Goal: Obtain resource: Obtain resource

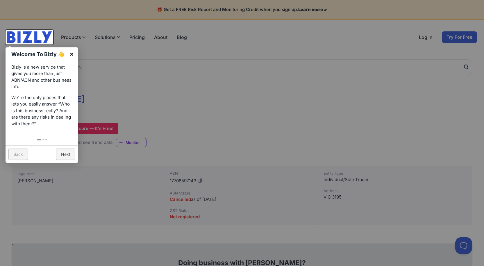
click at [70, 53] on link "×" at bounding box center [71, 53] width 13 height 13
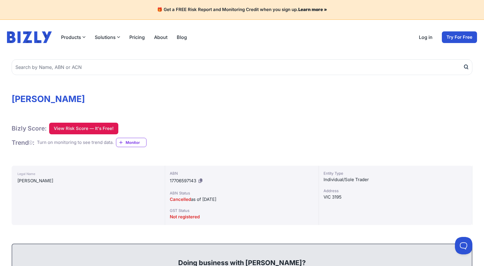
click at [71, 131] on button "View Risk Score — It's Free!" at bounding box center [83, 129] width 69 height 12
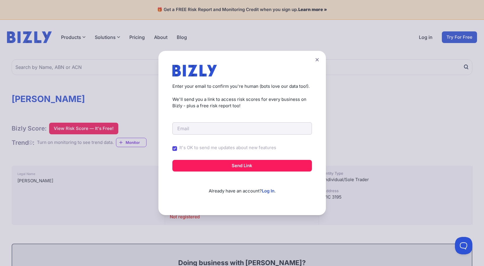
click at [319, 60] on icon at bounding box center [316, 60] width 3 height 4
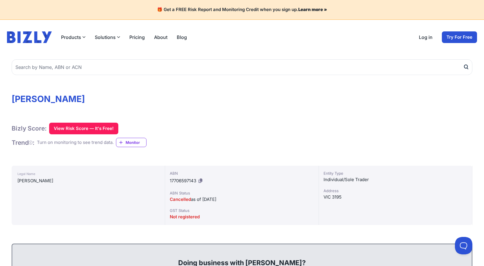
drag, startPoint x: 15, startPoint y: 182, endPoint x: 76, endPoint y: 180, distance: 61.0
click at [78, 180] on div "Legal Name [PERSON_NAME]" at bounding box center [88, 195] width 153 height 59
copy div "[PERSON_NAME]"
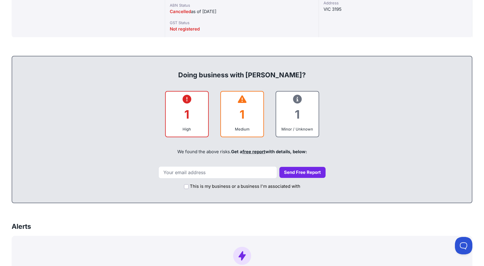
scroll to position [203, 0]
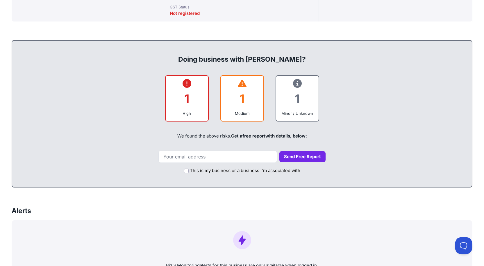
click at [191, 95] on div "1" at bounding box center [186, 99] width 33 height 24
click at [249, 135] on link "free report" at bounding box center [253, 136] width 23 height 6
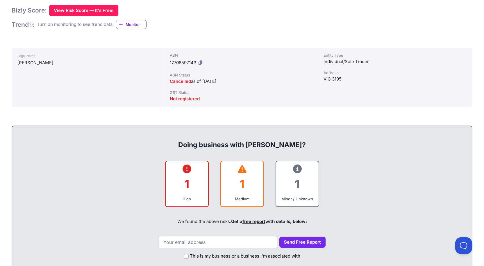
scroll to position [29, 0]
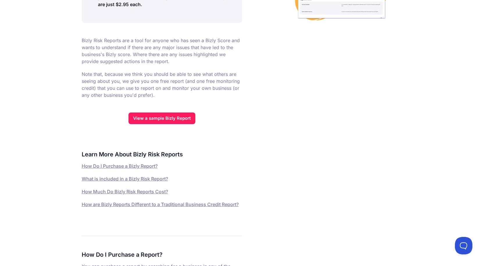
scroll to position [203, 0]
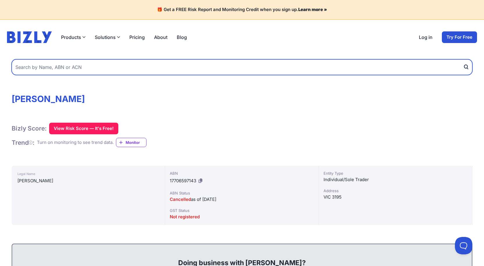
click at [34, 69] on input "text" at bounding box center [242, 67] width 460 height 16
paste input "88319088191"
click at [462, 67] on input "88319088191" at bounding box center [242, 67] width 460 height 16
type input "88319088191"
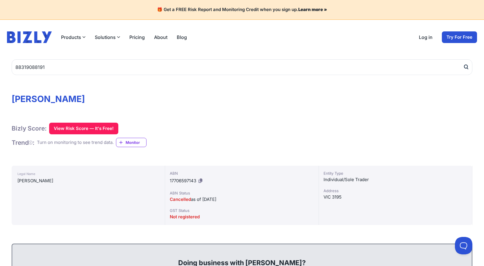
click at [471, 65] on button "submit" at bounding box center [467, 67] width 9 height 16
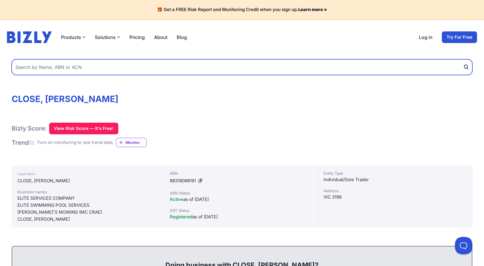
click at [49, 65] on input "text" at bounding box center [242, 67] width 460 height 16
type input "88319088191"
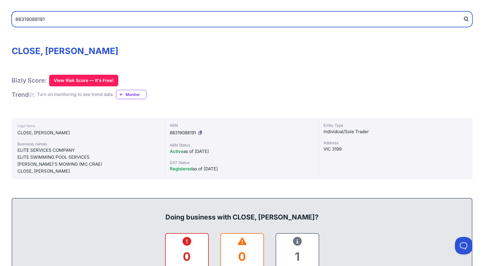
scroll to position [58, 0]
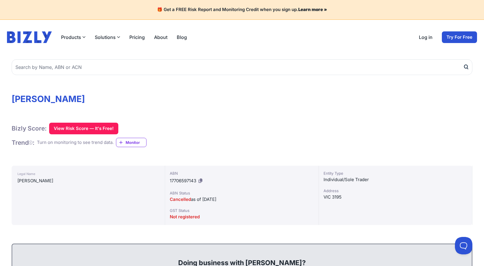
drag, startPoint x: 128, startPoint y: 101, endPoint x: 26, endPoint y: 97, distance: 102.0
copy h1 "[PERSON_NAME]"
